Goal: Register for event/course

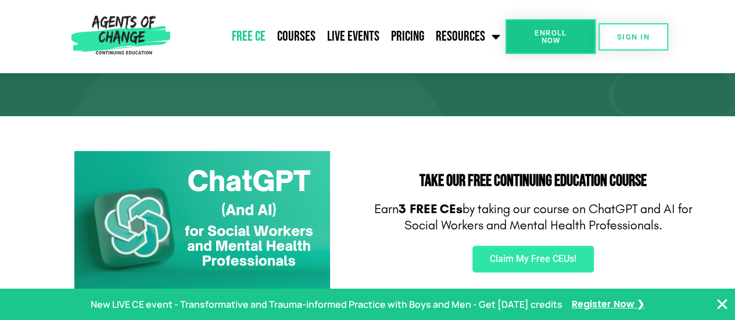
scroll to position [123, 0]
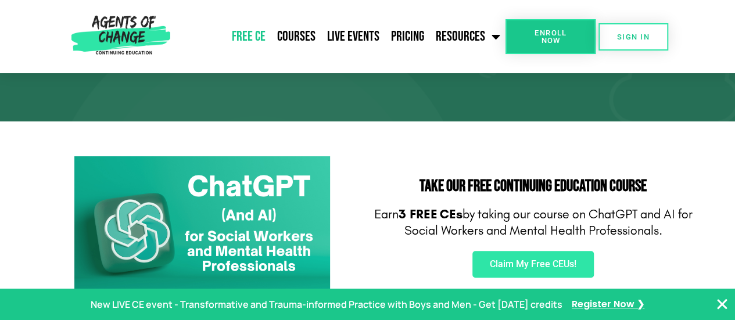
click at [722, 305] on icon "Close Banner" at bounding box center [723, 305] width 14 height 14
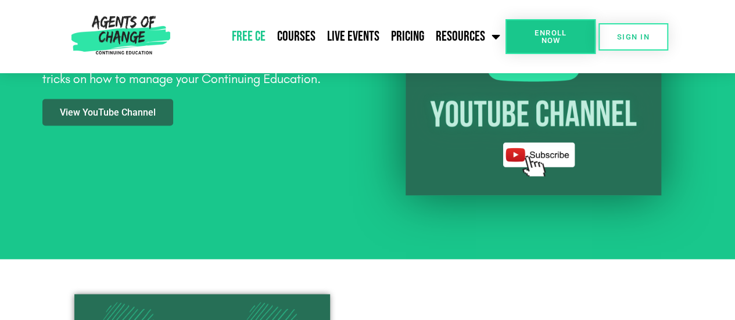
scroll to position [1095, 0]
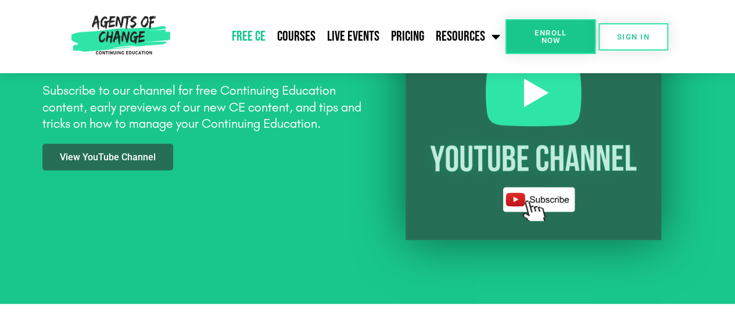
click at [260, 37] on link "Free CE" at bounding box center [248, 36] width 45 height 29
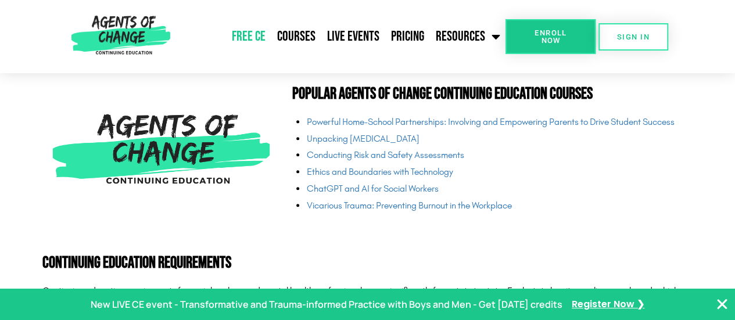
scroll to position [2785, 0]
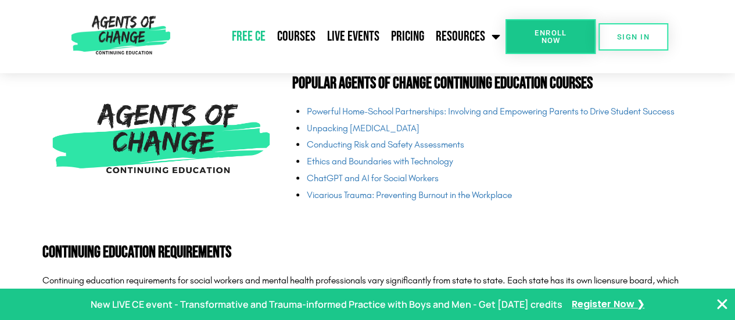
click at [203, 131] on img at bounding box center [161, 142] width 238 height 132
click at [294, 43] on link "Courses" at bounding box center [296, 36] width 50 height 29
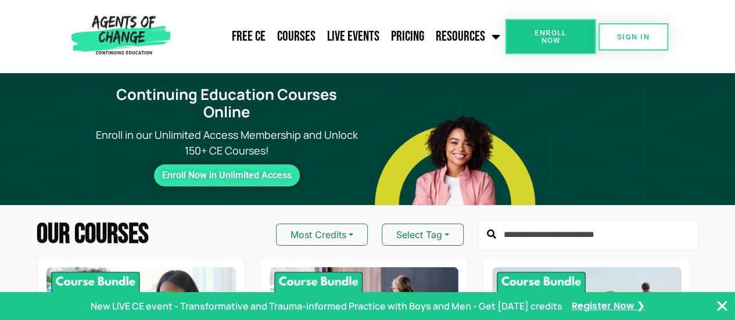
click at [517, 219] on input "text" at bounding box center [588, 234] width 221 height 31
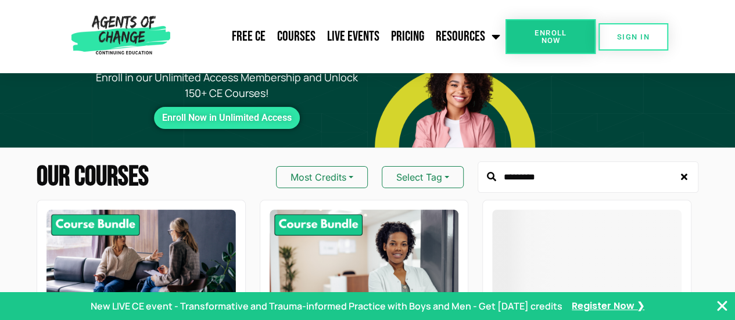
scroll to position [33, 0]
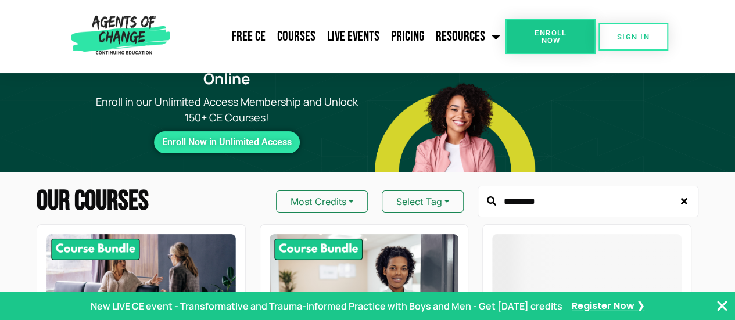
type input "*********"
click at [442, 191] on button "Select Tag" at bounding box center [423, 202] width 82 height 22
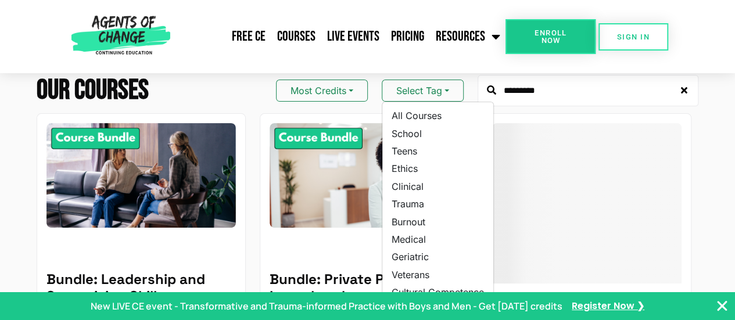
scroll to position [143, 0]
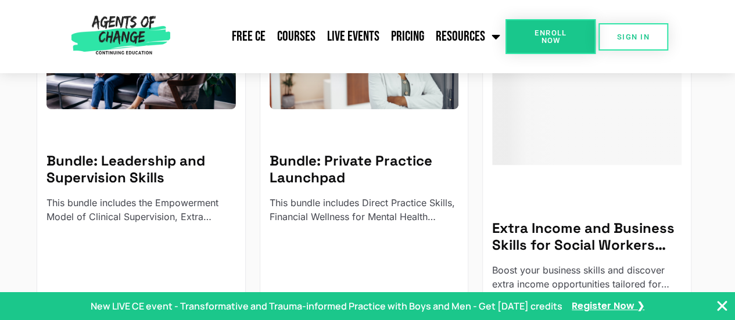
scroll to position [258, 0]
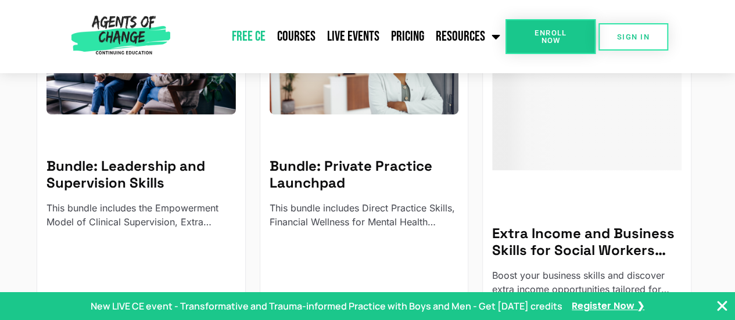
click at [264, 31] on link "Free CE" at bounding box center [248, 36] width 45 height 29
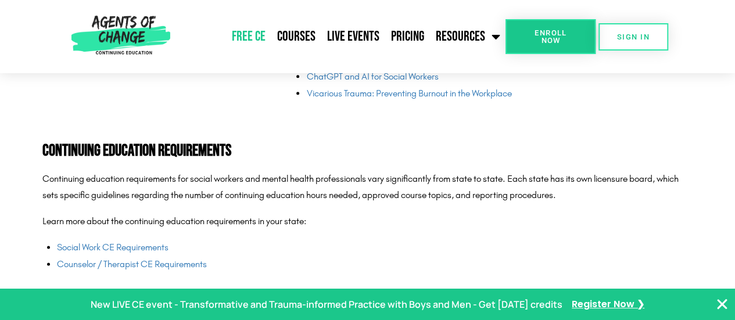
scroll to position [2815, 0]
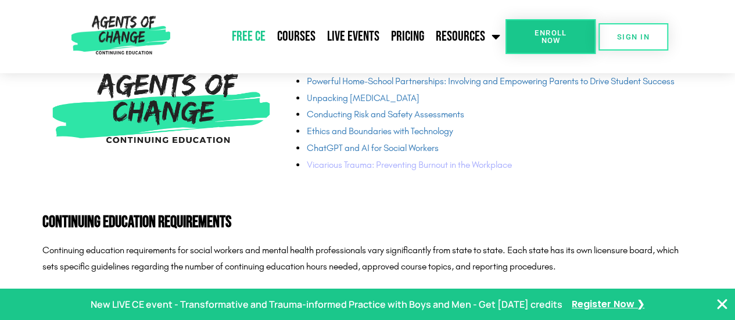
click at [499, 165] on link "Vicarious Trauma: Preventing Burnout in the Workplace" at bounding box center [408, 164] width 205 height 11
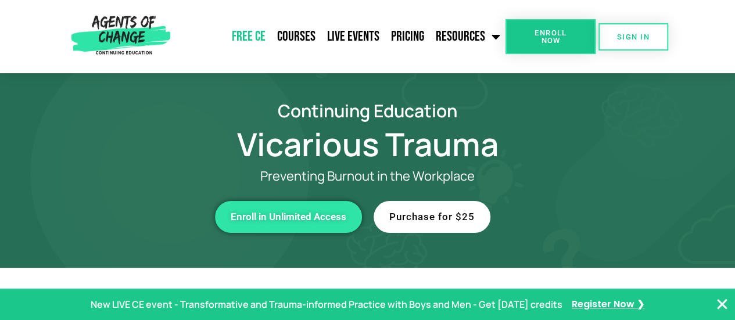
click at [262, 42] on link "Free CE" at bounding box center [248, 36] width 45 height 29
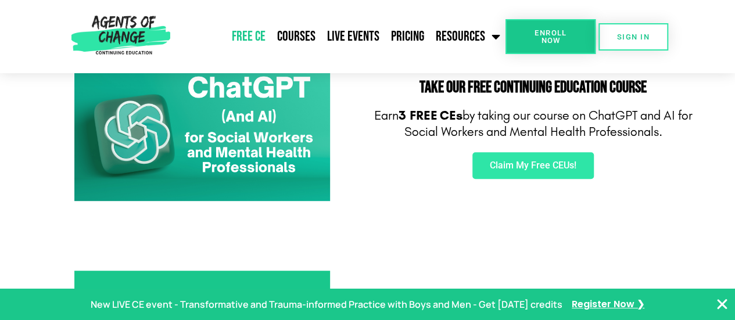
scroll to position [216, 0]
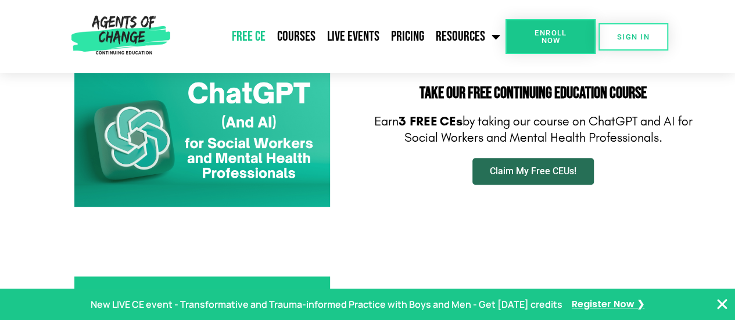
click at [553, 176] on span "Claim My Free CEUs!" at bounding box center [533, 171] width 87 height 9
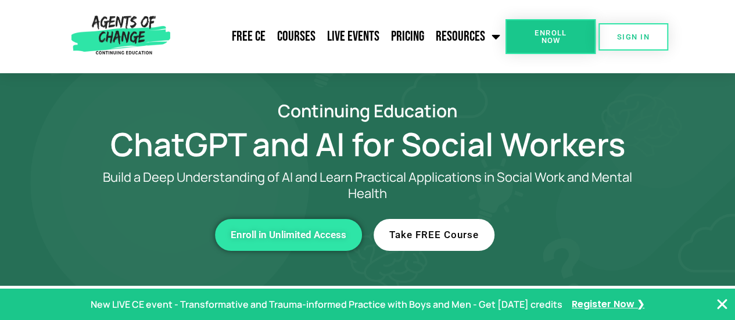
click at [463, 245] on link "Take FREE Course" at bounding box center [434, 235] width 121 height 32
